Goal: Task Accomplishment & Management: Manage account settings

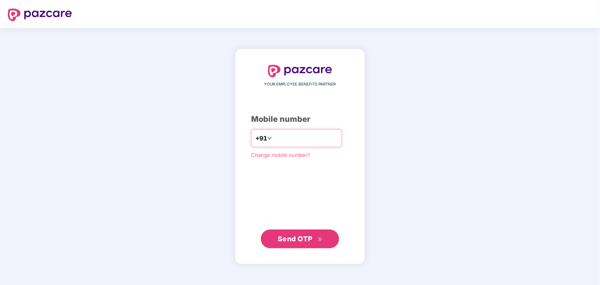
type input "*"
type input "**********"
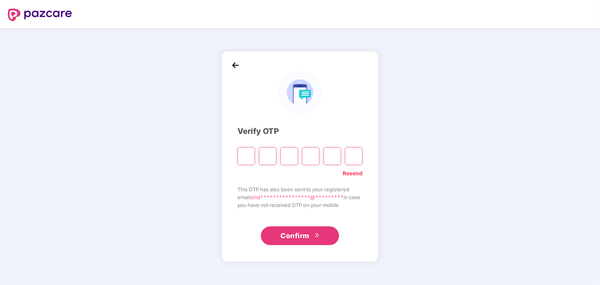
type input "*"
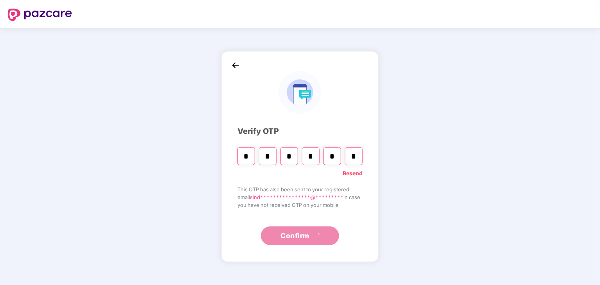
type input "*"
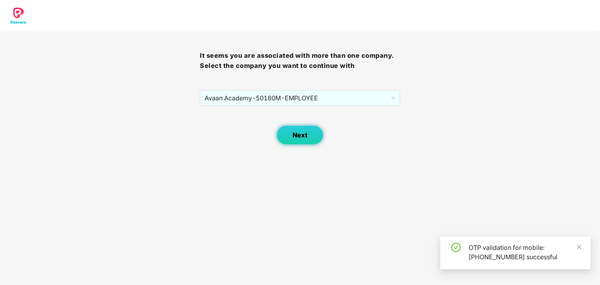
click at [294, 134] on span "Next" at bounding box center [299, 135] width 15 height 7
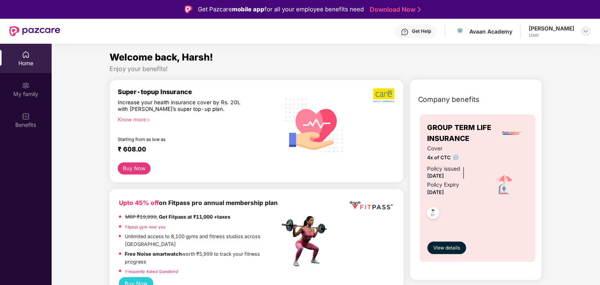
click at [589, 33] on div at bounding box center [585, 31] width 9 height 9
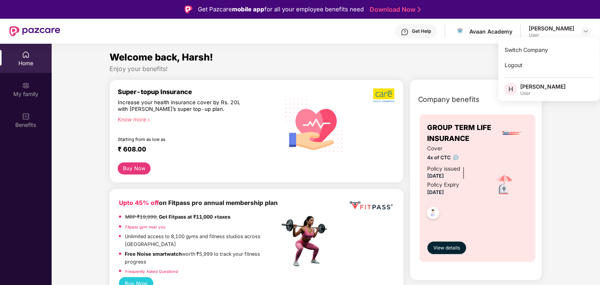
click at [536, 92] on div "User" at bounding box center [542, 93] width 45 height 6
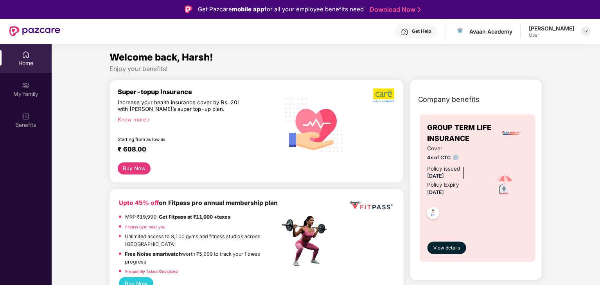
click at [585, 31] on img at bounding box center [585, 31] width 6 height 6
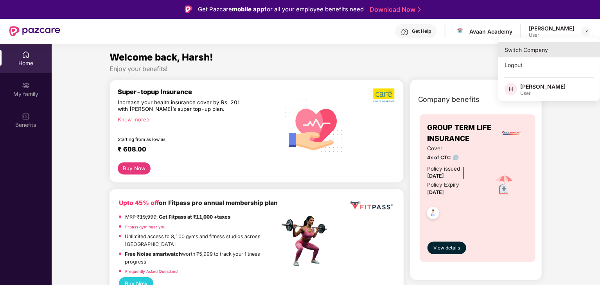
click at [543, 49] on div "Switch Company" at bounding box center [549, 49] width 102 height 15
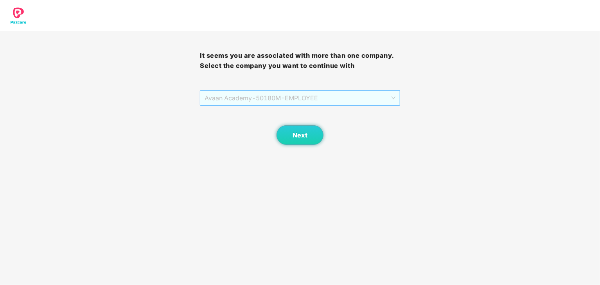
click at [346, 101] on span "Avaan Academy - 50180M - EMPLOYEE" at bounding box center [299, 98] width 190 height 15
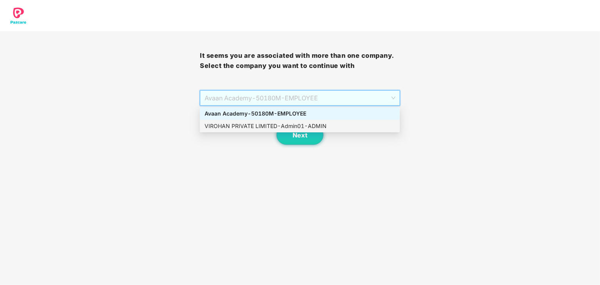
click at [313, 130] on div "VIROHAN PRIVATE LIMITED - Admin01 - ADMIN" at bounding box center [299, 126] width 190 height 9
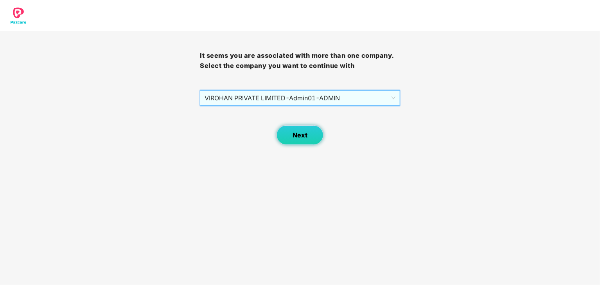
click at [314, 138] on button "Next" at bounding box center [299, 135] width 47 height 20
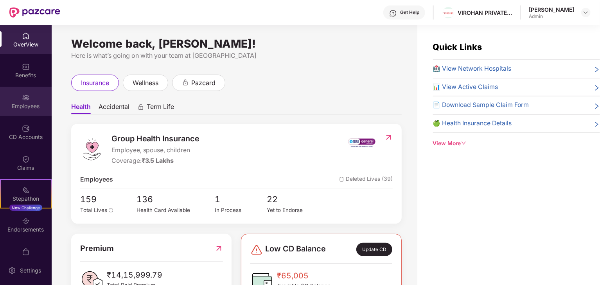
click at [24, 107] on div "Employees" at bounding box center [26, 106] width 52 height 8
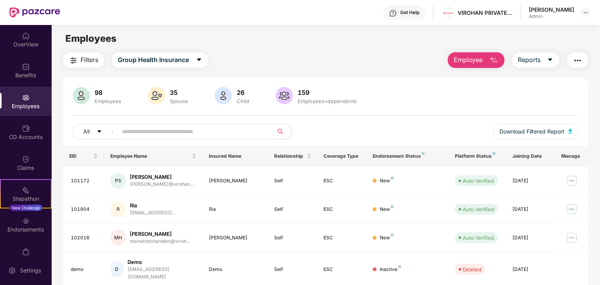
click at [186, 138] on span at bounding box center [193, 132] width 160 height 16
paste input "******"
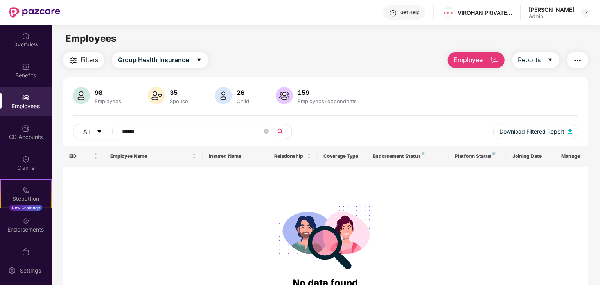
type input "******"
